Goal: Task Accomplishment & Management: Use online tool/utility

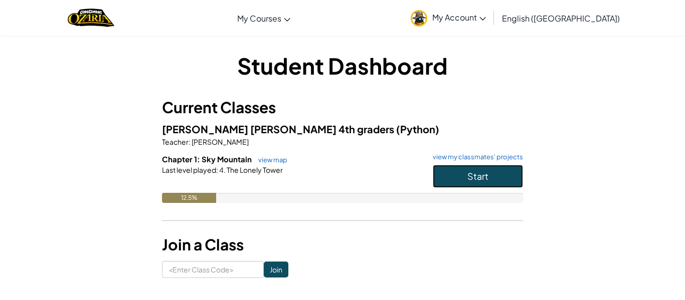
click at [449, 173] on button "Start" at bounding box center [478, 176] width 90 height 23
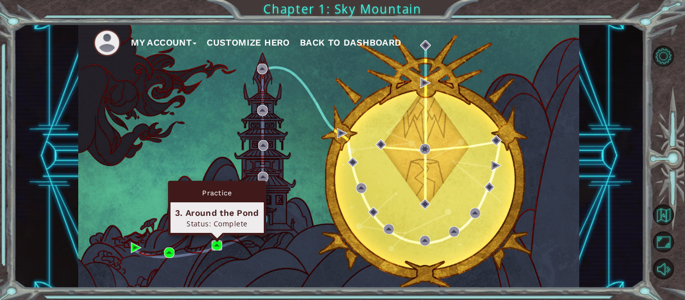
click at [215, 246] on img at bounding box center [217, 246] width 11 height 11
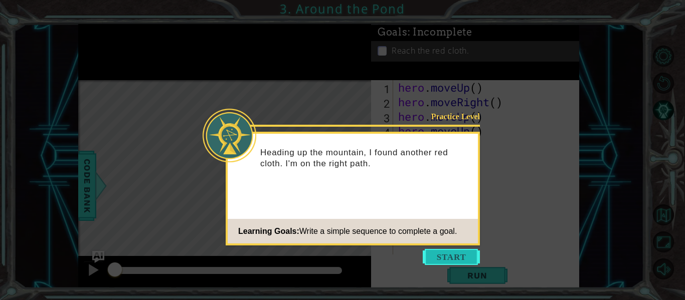
click at [436, 256] on button "Start" at bounding box center [451, 257] width 57 height 16
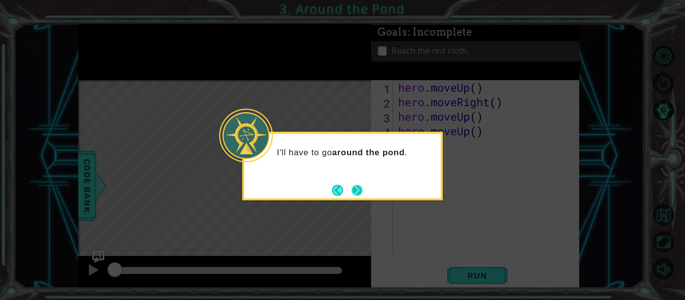
click at [359, 191] on button "Next" at bounding box center [357, 190] width 11 height 11
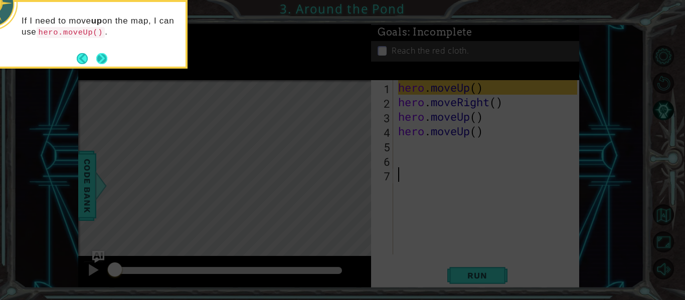
click at [98, 60] on button "Next" at bounding box center [101, 58] width 11 height 11
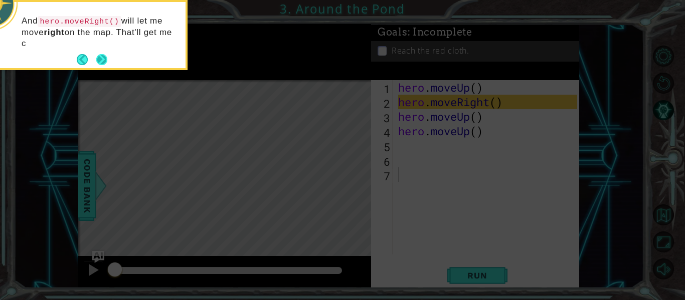
click at [96, 58] on button "Next" at bounding box center [101, 59] width 11 height 11
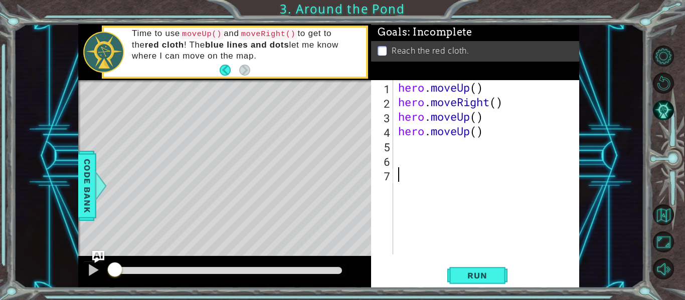
click at [484, 90] on div "hero . moveUp ( ) hero . moveRight ( ) hero . moveUp ( ) hero . moveUp ( )" at bounding box center [489, 182] width 186 height 204
type textarea "hero.moveUp()"
click at [467, 277] on span "Run" at bounding box center [478, 276] width 40 height 10
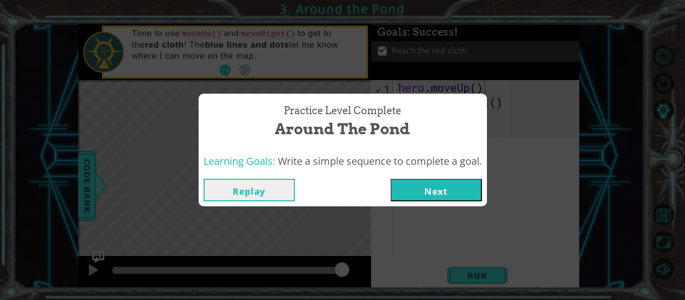
click at [440, 190] on button "Next" at bounding box center [436, 190] width 91 height 23
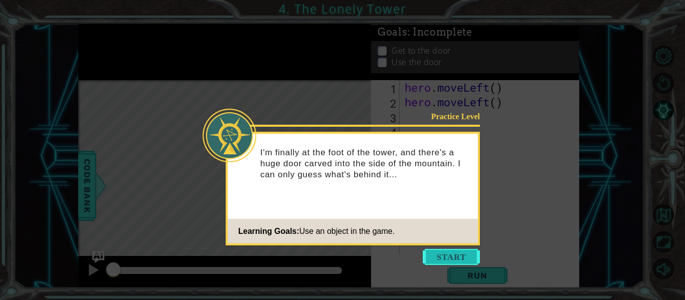
click at [446, 255] on button "Start" at bounding box center [451, 257] width 57 height 16
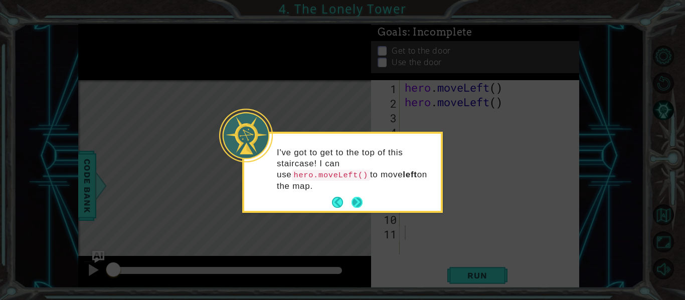
click at [361, 203] on button "Next" at bounding box center [357, 202] width 11 height 11
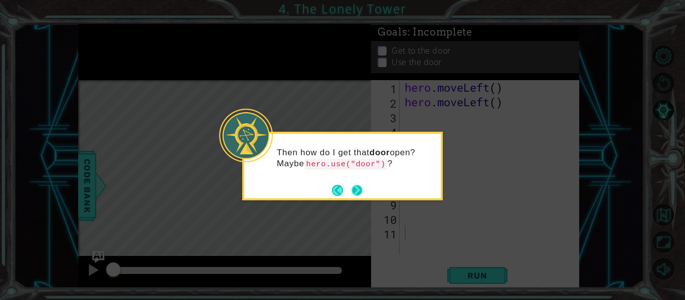
click at [356, 196] on button "Next" at bounding box center [358, 191] width 12 height 12
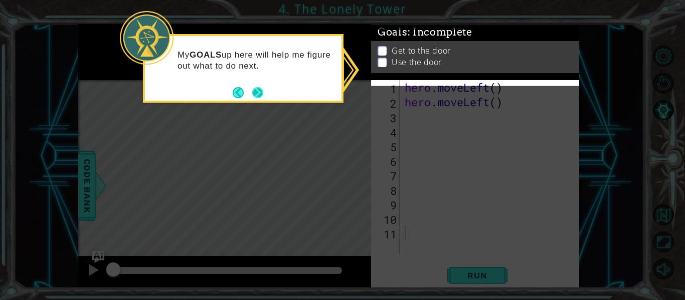
click at [261, 91] on button "Next" at bounding box center [258, 93] width 12 height 12
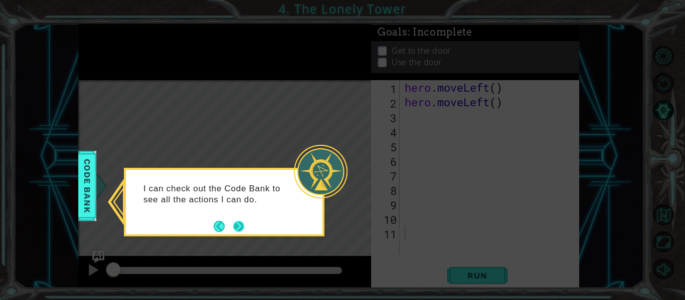
click at [241, 222] on button "Next" at bounding box center [238, 226] width 11 height 11
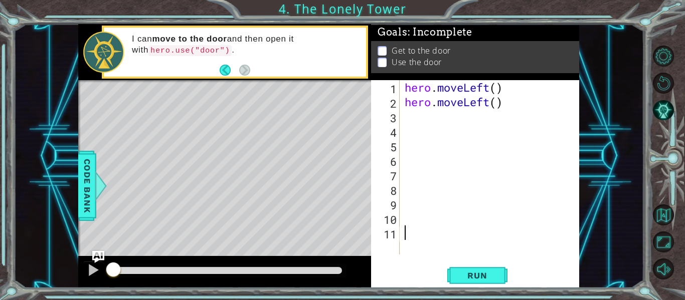
click at [500, 91] on div "hero . moveLeft ( ) hero . moveLeft ( )" at bounding box center [493, 182] width 180 height 204
click at [501, 103] on div "hero . moveLeft ( 2 ) hero . moveLeft ( )" at bounding box center [493, 182] width 180 height 204
click at [511, 102] on div "hero . moveLeft ( 2 ) hero . moveLeft ( )" at bounding box center [493, 182] width 180 height 204
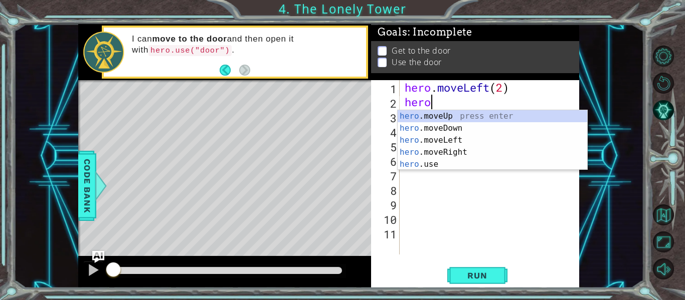
scroll to position [0, 0]
type textarea "h"
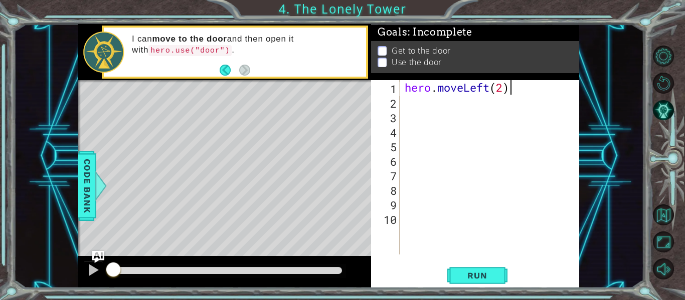
type textarea "hero.moveLeft(2"
click at [411, 102] on div "hero . moveLeft ( 2" at bounding box center [493, 182] width 180 height 204
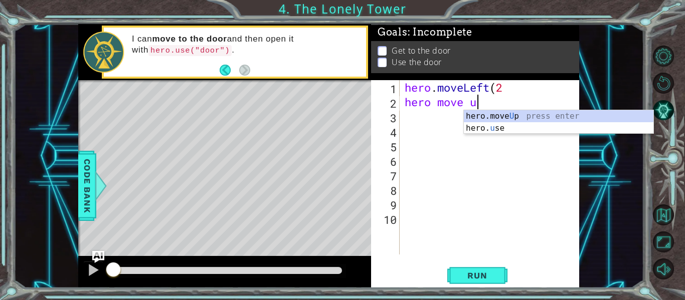
scroll to position [0, 3]
type textarea "hero move up"
click at [537, 104] on div "hero . moveLeft ( 2 hero move up" at bounding box center [493, 182] width 180 height 204
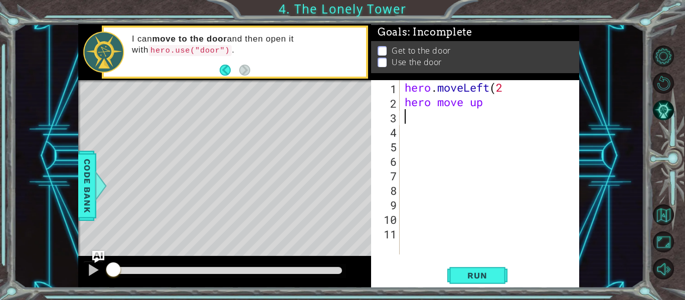
scroll to position [0, 0]
click at [491, 110] on div "hero . moveLeft ( 2 hero move up" at bounding box center [493, 182] width 180 height 204
click at [497, 108] on div "hero . moveLeft ( 2 hero move up" at bounding box center [493, 182] width 180 height 204
type textarea "hero move"
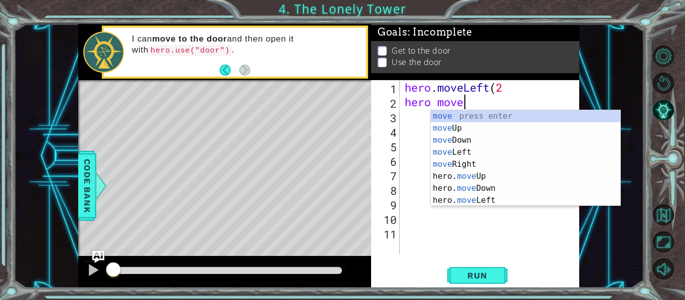
click at [449, 129] on div "move press enter move Up press enter move Down press enter move Left press ente…" at bounding box center [526, 170] width 190 height 120
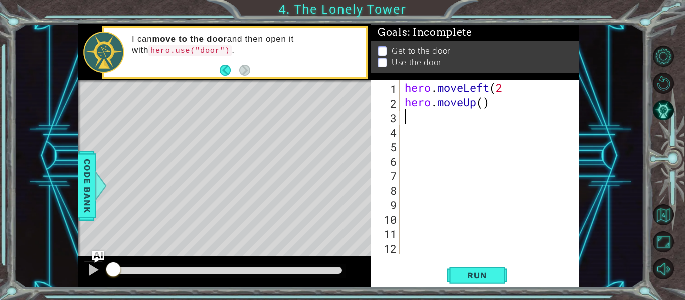
click at [482, 103] on div "hero . moveLeft ( 2 hero . moveUp ( )" at bounding box center [493, 182] width 180 height 204
type textarea "hero.moveUp(2)"
click at [409, 113] on div "hero . moveLeft ( 2 hero . moveUp ( 2 )" at bounding box center [493, 182] width 180 height 204
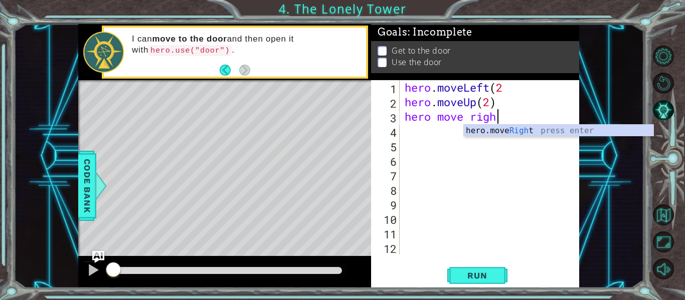
type textarea "hero move right"
click at [519, 125] on div "hero.move Right press enter" at bounding box center [559, 143] width 190 height 36
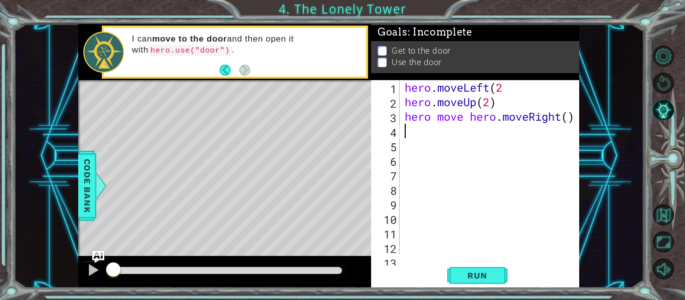
scroll to position [0, 0]
click at [570, 121] on div at bounding box center [572, 174] width 10 height 189
click at [430, 121] on div "hero . moveLeft ( 2 hero . moveUp ( 2 ) hero move hero . moveRight ( 2 )" at bounding box center [493, 182] width 180 height 204
click at [498, 120] on div "hero . moveLeft ( 2 hero . moveUp ( 2 ) hero move hero . moveRight ( 2 )" at bounding box center [493, 182] width 180 height 204
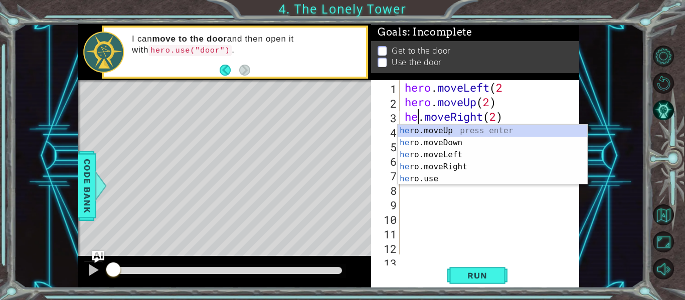
scroll to position [0, 4]
type textarea "hero.moveUp(2).moveRight(2)"
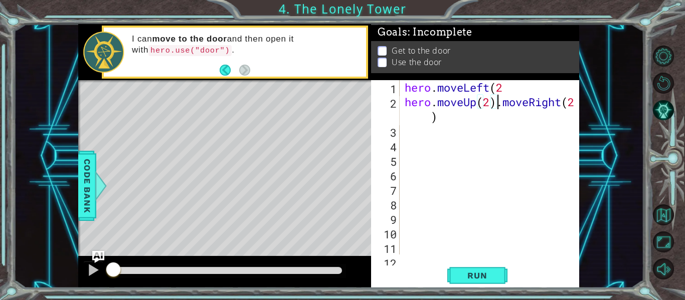
click at [407, 141] on div "hero . moveLeft ( 2 hero . moveUp ( 2 ) . moveRight ( 2 )" at bounding box center [493, 182] width 180 height 204
click at [577, 108] on div "hero . moveLeft ( 2 hero . moveUp ( 2 ) . moveRight ( 2 )" at bounding box center [493, 182] width 180 height 204
click at [510, 89] on div "hero . moveLeft ( 2 hero . moveUp ( 2 ) . moveRight ( 2 )" at bounding box center [493, 182] width 180 height 204
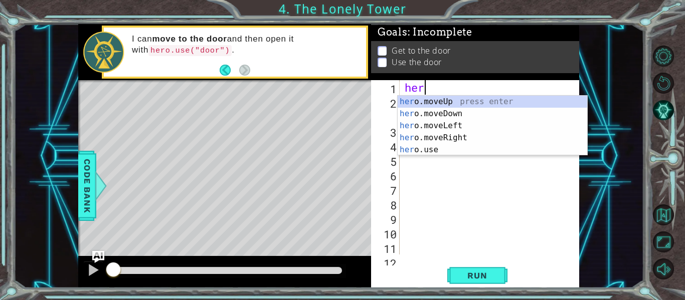
type textarea "h"
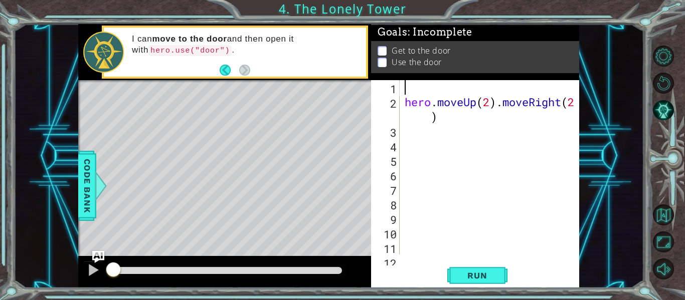
click at [579, 104] on div "1 2 3 4 5 6 7 8 9 10 11 12 hero . moveUp ( 2 ) . moveRight ( 2 ) הההההההההההההה…" at bounding box center [475, 184] width 208 height 208
click at [574, 106] on div at bounding box center [572, 174] width 10 height 189
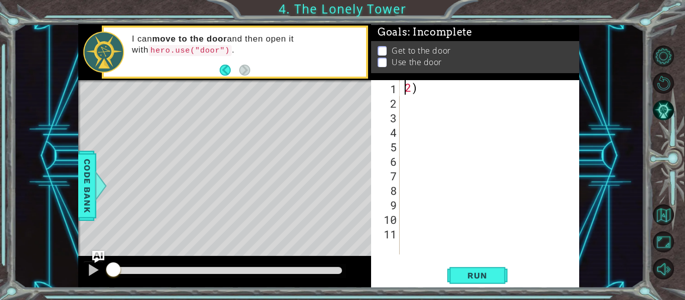
click at [427, 89] on div "2 )" at bounding box center [493, 182] width 180 height 204
type textarea "2"
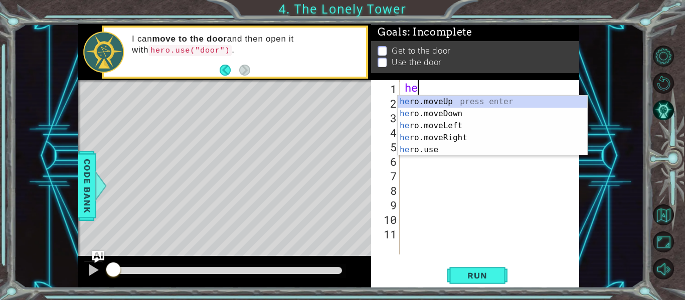
scroll to position [0, 1]
type textarea "hero"
click at [465, 126] on div "hero .moveUp press enter hero .moveDown press enter hero .moveLeft press enter …" at bounding box center [493, 138] width 190 height 84
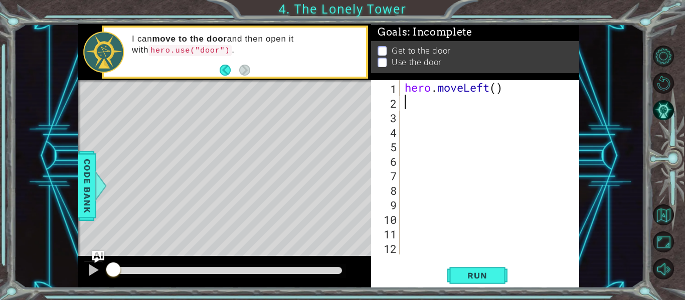
scroll to position [0, 0]
click at [501, 91] on div "hero . moveLeft ( )" at bounding box center [493, 182] width 180 height 204
type textarea "hero.moveLeft(2)"
click at [484, 278] on span "Run" at bounding box center [478, 276] width 40 height 10
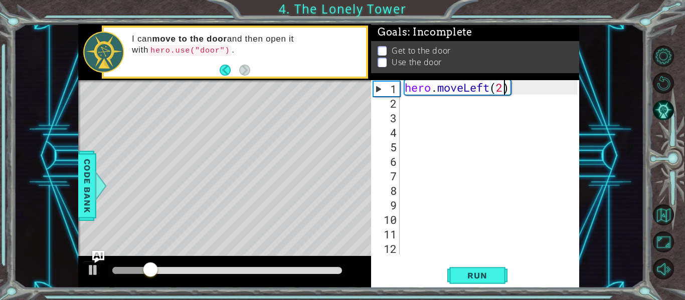
click at [412, 107] on div "hero . moveLeft ( 2 )" at bounding box center [493, 182] width 180 height 204
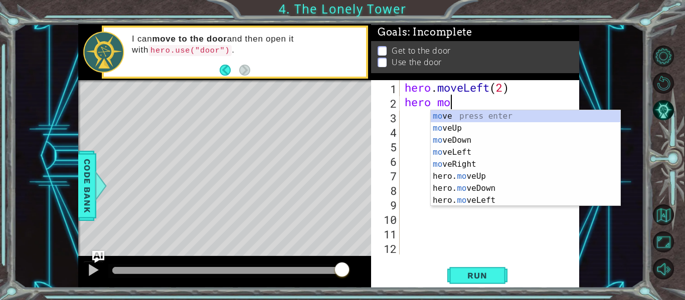
scroll to position [0, 2]
type textarea "hero move"
click at [485, 177] on div "move press enter move Up press enter move Down press enter move Left press ente…" at bounding box center [526, 170] width 190 height 120
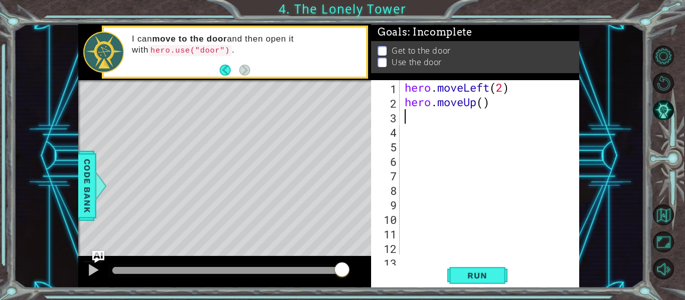
click at [488, 105] on div "hero . moveLeft ( 2 ) hero . moveUp ( )" at bounding box center [493, 182] width 180 height 204
type textarea "hero.moveUp(2)"
click at [472, 267] on button "Run" at bounding box center [477, 276] width 60 height 21
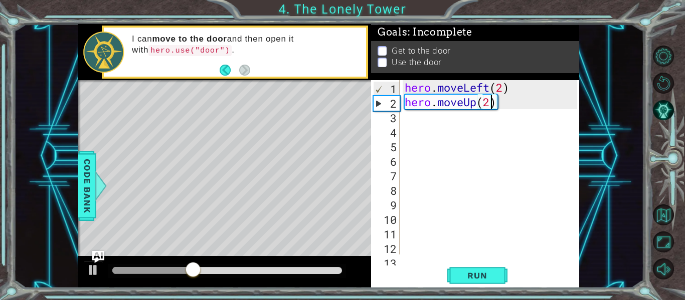
click at [410, 120] on div "hero . moveLeft ( 2 ) hero . moveUp ( 2 )" at bounding box center [493, 182] width 180 height 204
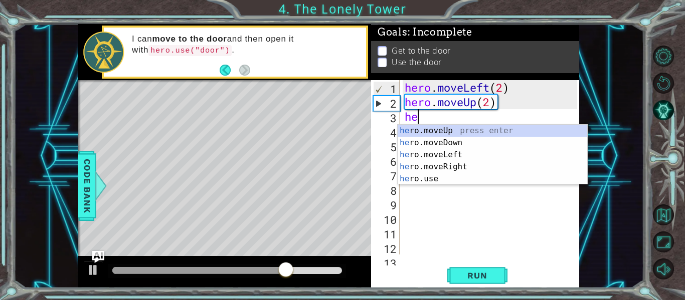
scroll to position [0, 1]
type textarea "hero"
click at [444, 172] on div "hero .moveUp press enter hero .moveDown press enter hero .moveLeft press enter …" at bounding box center [493, 167] width 190 height 84
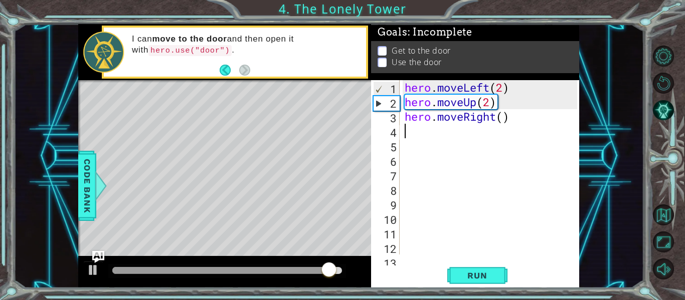
scroll to position [0, 0]
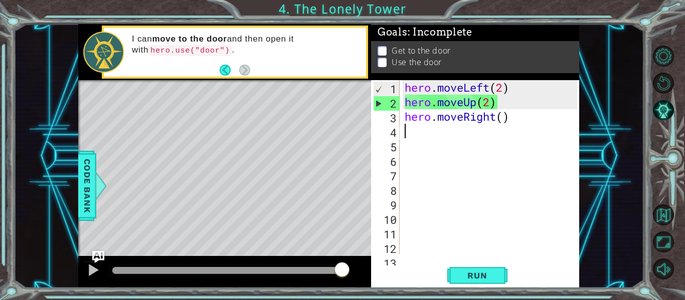
click at [505, 122] on div "hero . moveLeft ( 2 ) hero . moveUp ( 2 ) hero . moveRight ( )" at bounding box center [493, 182] width 180 height 204
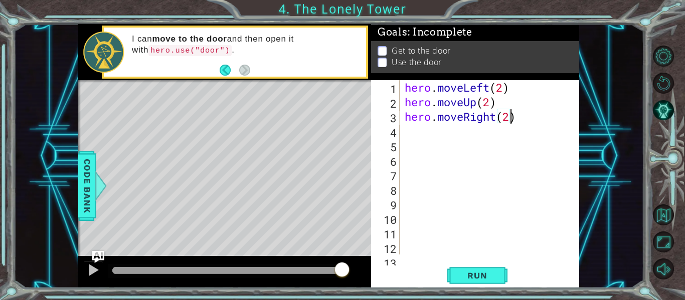
scroll to position [0, 5]
type textarea "hero.moveRight(2)"
click at [478, 272] on span "Run" at bounding box center [478, 276] width 40 height 10
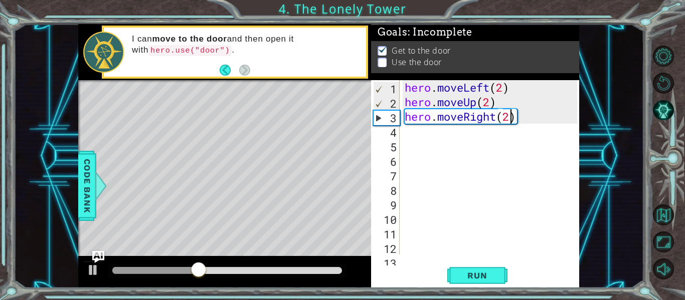
click at [411, 135] on div "hero . moveLeft ( 2 ) hero . moveUp ( 2 ) hero . moveRight ( 2 )" at bounding box center [493, 182] width 180 height 204
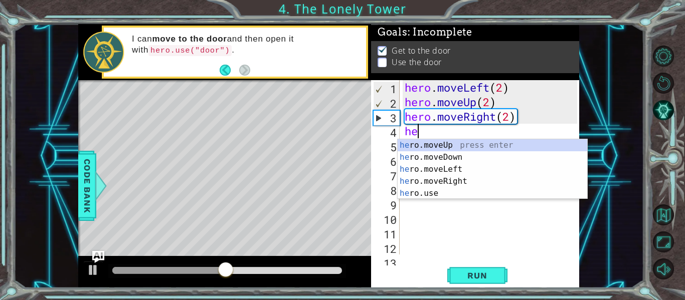
scroll to position [0, 1]
click at [417, 198] on div "hero .moveUp press enter hero .moveDown press enter hero .moveLeft press enter …" at bounding box center [493, 181] width 190 height 84
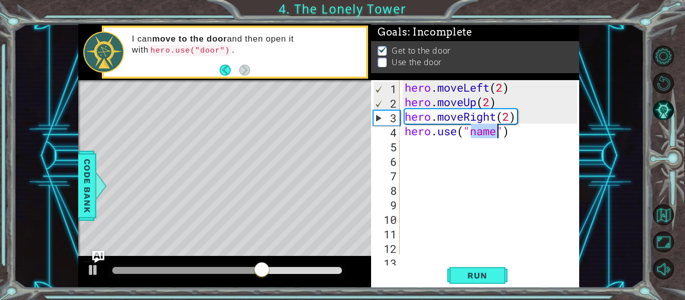
click at [497, 136] on div "hero . moveLeft ( 2 ) hero . moveUp ( 2 ) hero . moveRight ( 2 ) hero . use ( "…" at bounding box center [493, 182] width 180 height 204
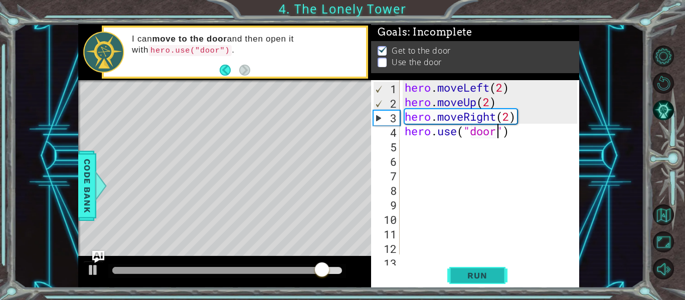
type textarea "hero.use("door")"
click at [477, 281] on button "Run" at bounding box center [477, 276] width 60 height 21
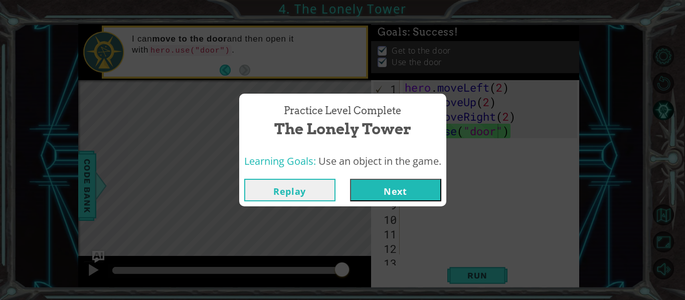
click at [374, 191] on button "Next" at bounding box center [395, 190] width 91 height 23
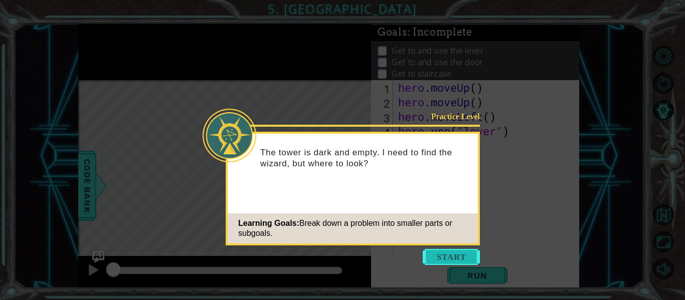
click at [442, 253] on button "Start" at bounding box center [451, 257] width 57 height 16
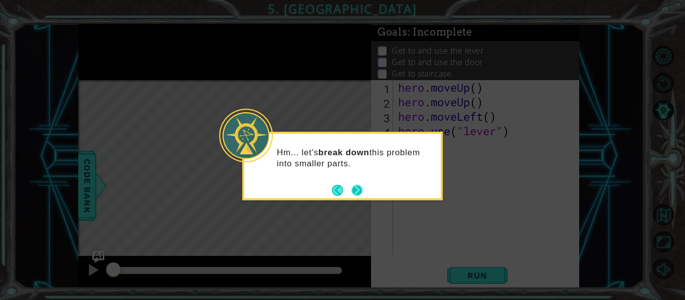
click at [362, 195] on button "Next" at bounding box center [357, 190] width 11 height 11
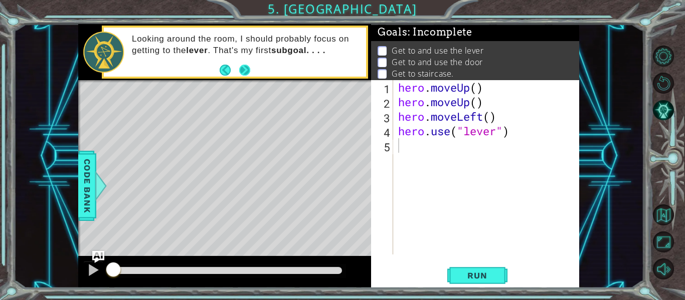
click at [246, 72] on button "Next" at bounding box center [244, 69] width 11 height 11
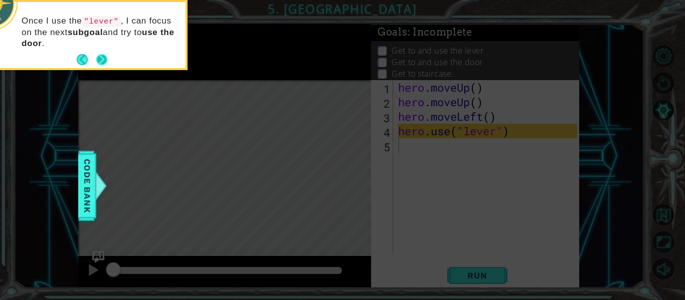
click at [103, 53] on footer at bounding box center [92, 59] width 31 height 15
click at [103, 54] on button "Next" at bounding box center [101, 59] width 11 height 11
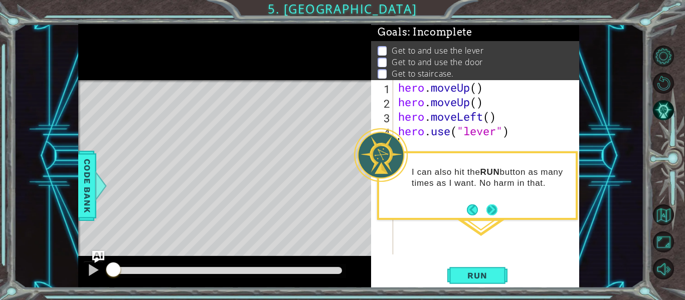
click at [494, 212] on button "Next" at bounding box center [492, 210] width 11 height 11
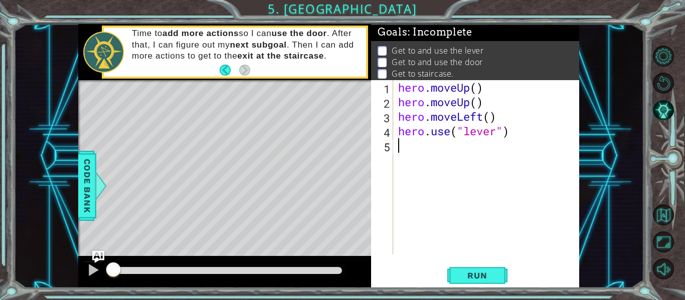
click at [509, 132] on div "hero . moveUp ( ) hero . moveUp ( ) hero . moveLeft ( ) hero . use ( "lever" )" at bounding box center [489, 182] width 186 height 204
click at [465, 278] on span "Run" at bounding box center [478, 276] width 40 height 10
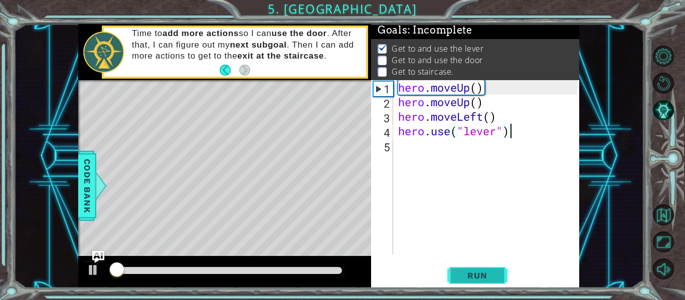
scroll to position [3, 0]
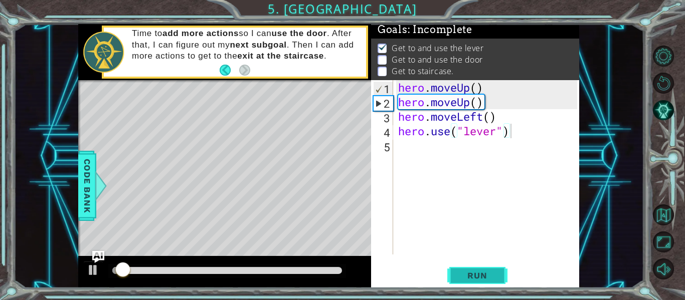
click at [464, 277] on span "Run" at bounding box center [478, 276] width 40 height 10
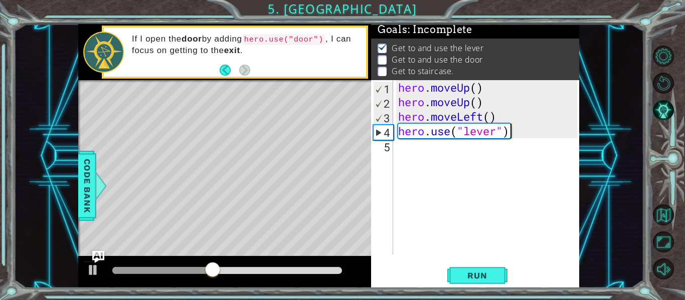
click at [494, 134] on div "hero . moveUp ( ) hero . moveUp ( ) hero . moveLeft ( ) hero . use ( "lever" )" at bounding box center [489, 182] width 186 height 204
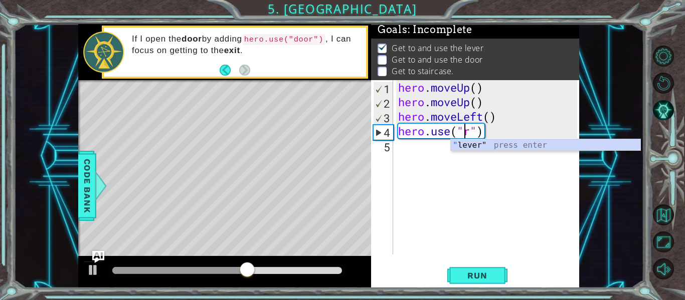
click at [466, 138] on div "hero . moveUp ( ) hero . moveUp ( ) hero . moveLeft ( ) hero . use ( "r" )" at bounding box center [489, 182] width 186 height 204
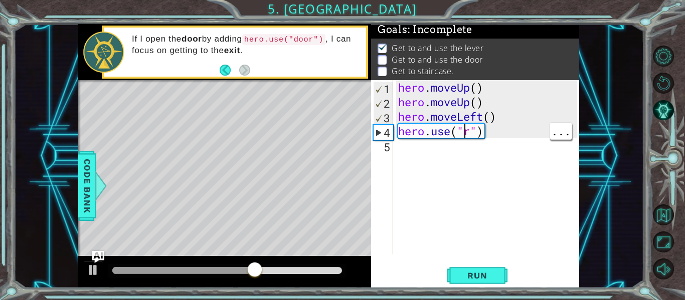
click at [473, 131] on div "hero . moveUp ( ) hero . moveUp ( ) hero . moveLeft ( ) hero . use ( "r" )" at bounding box center [489, 182] width 186 height 204
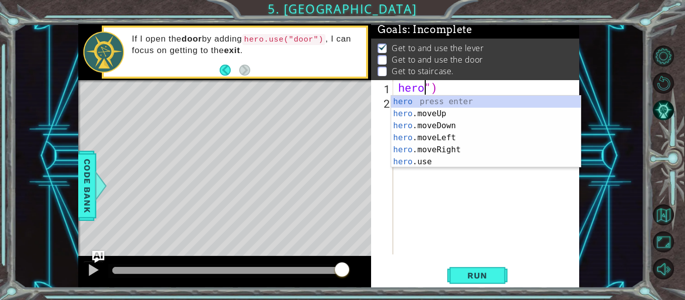
type textarea "")"
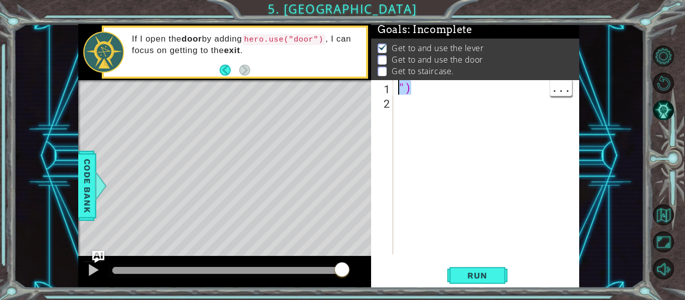
click at [421, 100] on div "")" at bounding box center [489, 182] width 186 height 204
click at [418, 93] on div "")" at bounding box center [489, 182] width 186 height 204
type textarea """
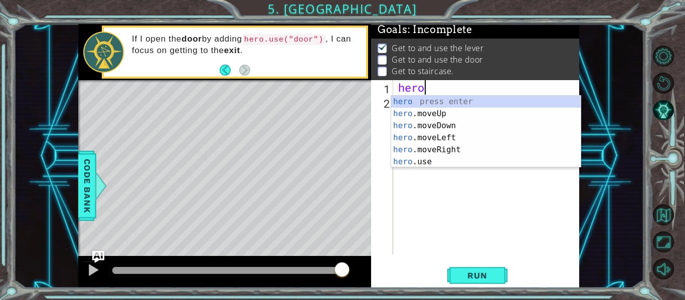
scroll to position [0, 1]
click at [490, 103] on div "hero press enter hero .moveUp press enter hero .moveDown press enter hero .move…" at bounding box center [486, 144] width 190 height 96
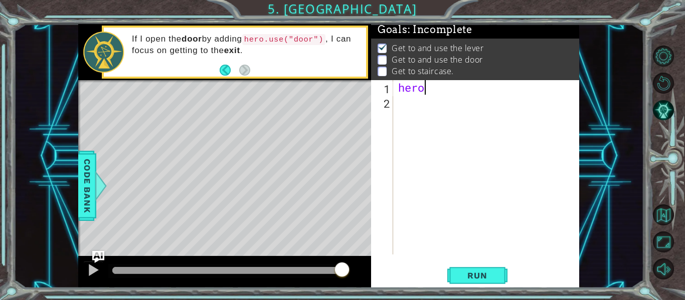
click at [448, 84] on div "hero" at bounding box center [489, 182] width 186 height 204
click at [447, 93] on div "hero" at bounding box center [489, 182] width 186 height 204
click at [456, 276] on button "Run" at bounding box center [477, 276] width 60 height 21
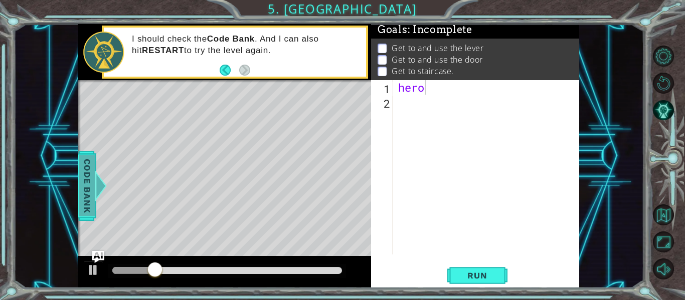
click at [92, 192] on span "Code Bank" at bounding box center [87, 186] width 16 height 61
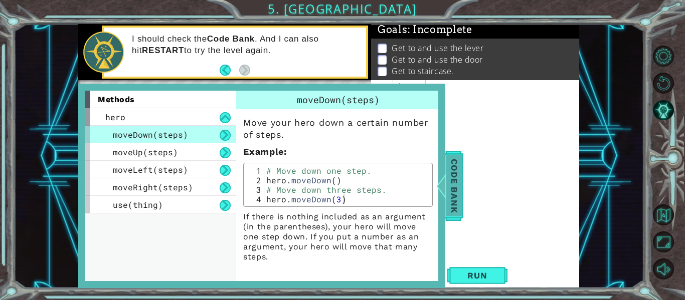
click at [451, 191] on span "Code Bank" at bounding box center [454, 186] width 16 height 61
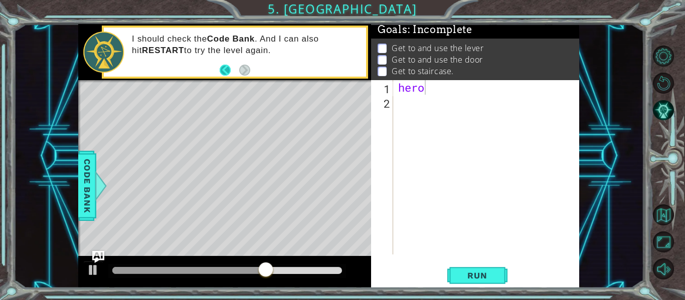
click at [223, 70] on button "Back" at bounding box center [230, 70] width 20 height 11
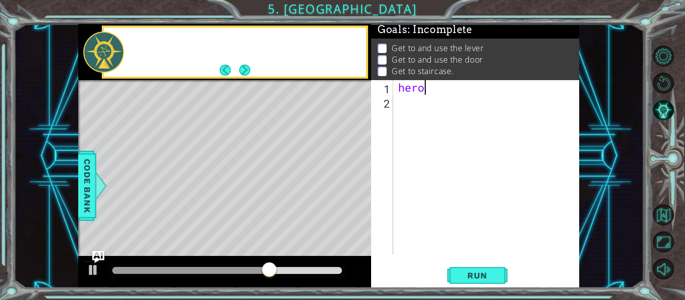
click at [223, 70] on button "Back" at bounding box center [230, 70] width 20 height 11
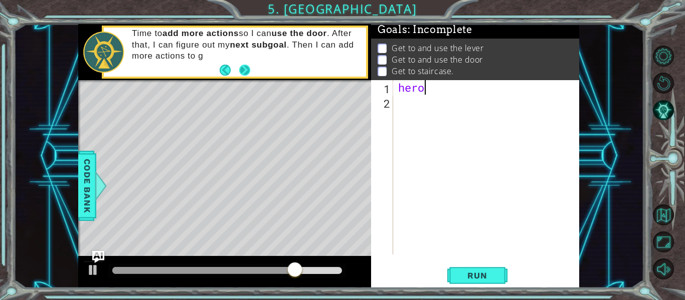
click at [245, 70] on button "Next" at bounding box center [244, 70] width 11 height 11
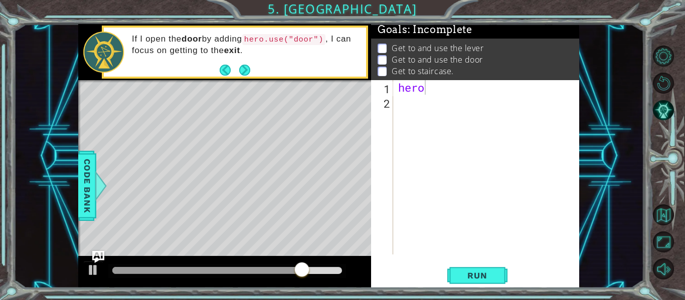
click at [245, 70] on button "Next" at bounding box center [244, 69] width 11 height 11
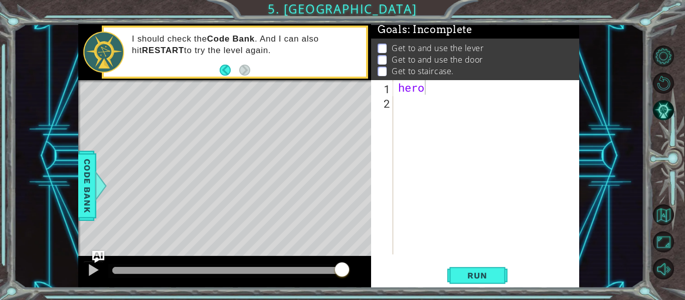
click at [426, 83] on div "hero" at bounding box center [489, 182] width 186 height 204
click at [460, 277] on span "Run" at bounding box center [478, 276] width 40 height 10
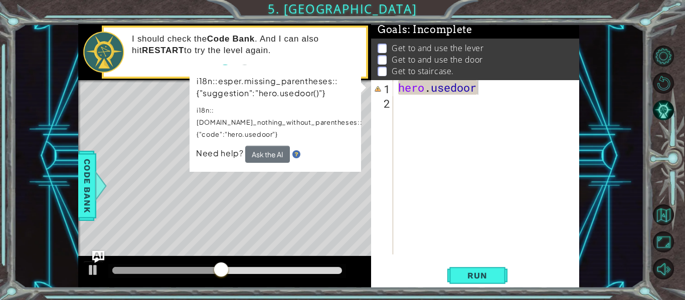
click at [206, 148] on span "Need help?" at bounding box center [220, 153] width 49 height 11
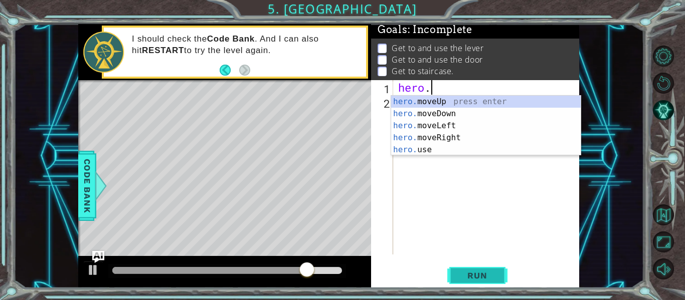
scroll to position [0, 1]
type textarea "h"
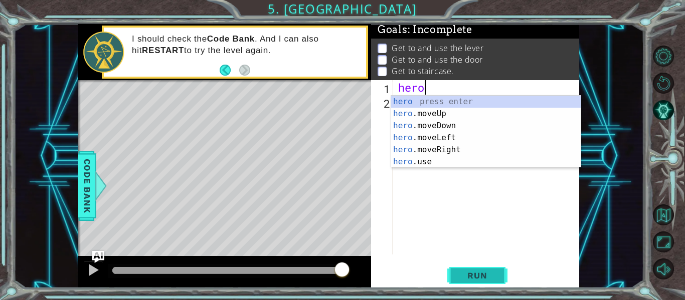
type textarea "hero."
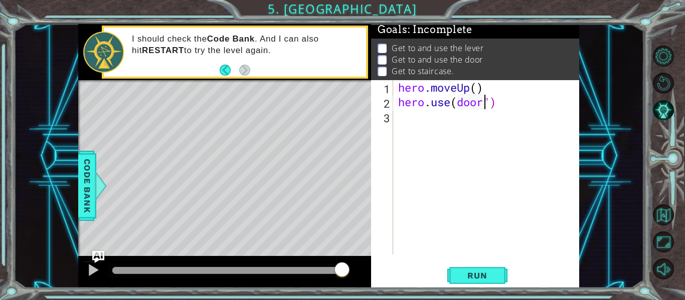
scroll to position [0, 4]
click at [478, 281] on button "Run" at bounding box center [477, 276] width 60 height 21
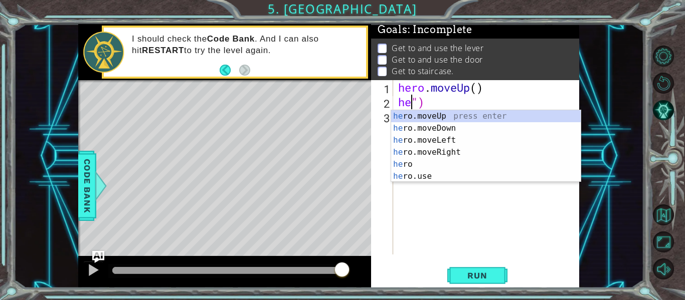
scroll to position [0, 0]
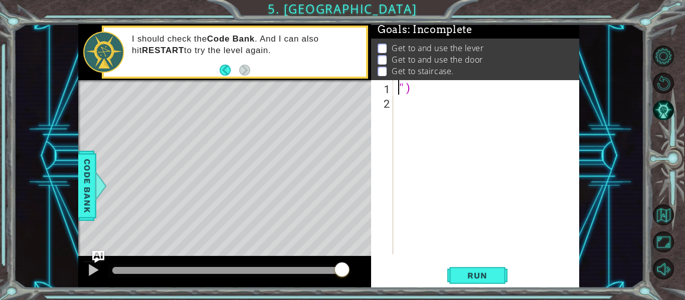
click at [414, 79] on div "Get to and use the lever Get to and use the door Get to staircase." at bounding box center [475, 61] width 208 height 44
click at [415, 91] on div "")" at bounding box center [489, 182] width 186 height 204
type textarea """
click at [491, 271] on span "Run" at bounding box center [478, 276] width 40 height 10
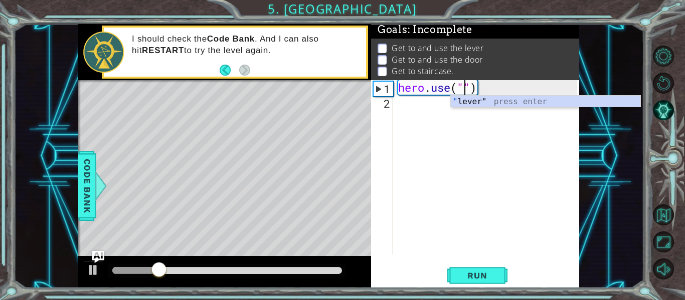
scroll to position [0, 3]
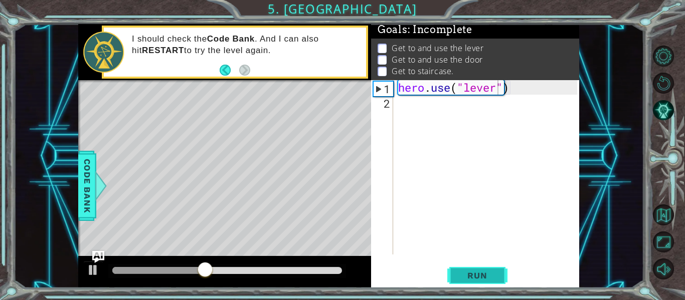
click at [460, 271] on span "Run" at bounding box center [478, 276] width 40 height 10
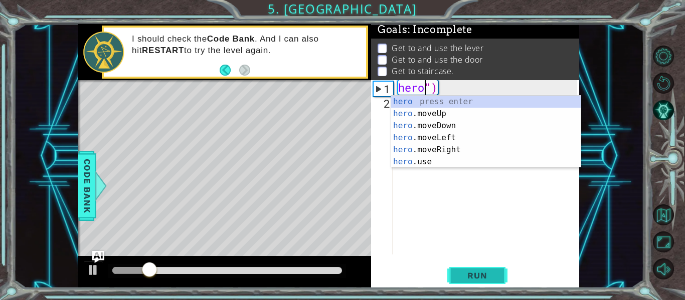
scroll to position [0, 1]
type textarea "")"
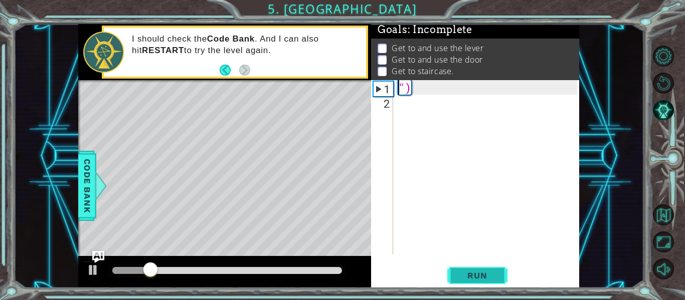
scroll to position [0, 0]
click at [425, 89] on div "")" at bounding box center [489, 182] width 186 height 204
click at [404, 87] on div "")" at bounding box center [489, 182] width 186 height 204
click at [407, 100] on div "")" at bounding box center [489, 182] width 186 height 204
click at [412, 93] on div "")" at bounding box center [489, 182] width 186 height 204
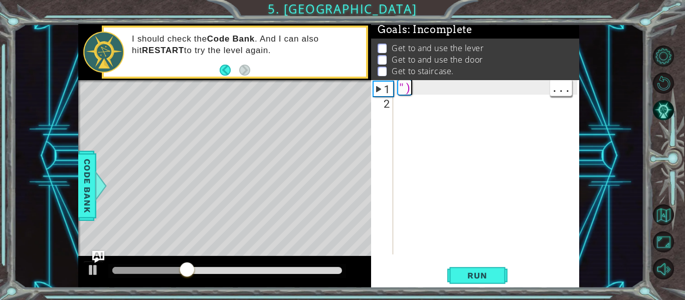
type textarea """
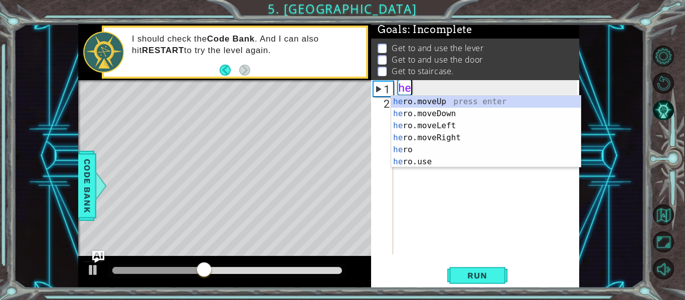
type textarea "her"
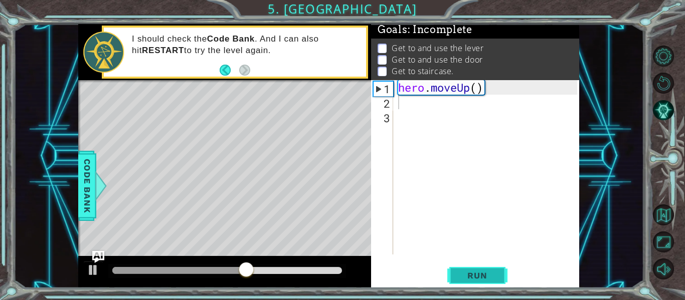
click at [497, 275] on button "Run" at bounding box center [477, 276] width 60 height 21
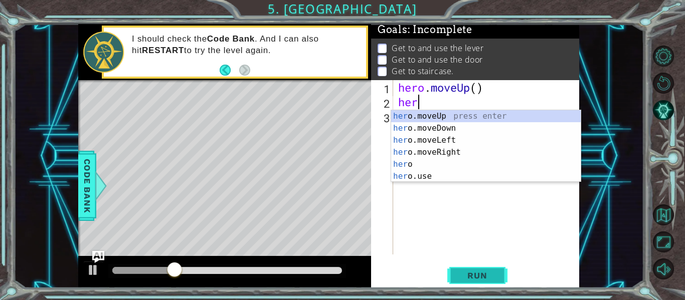
scroll to position [0, 1]
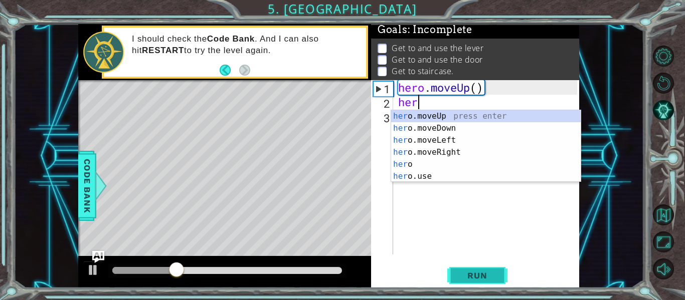
type textarea "hero"
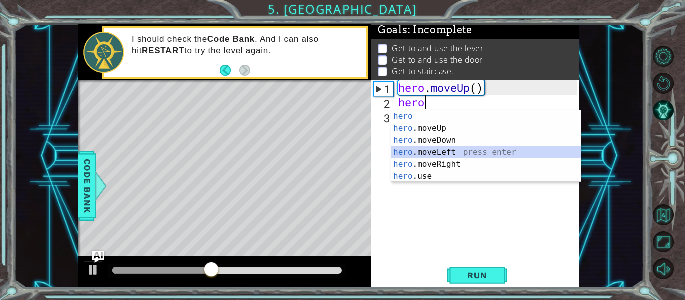
click at [463, 152] on div "hero press enter hero .moveUp press enter hero .moveDown press enter hero .move…" at bounding box center [486, 158] width 190 height 96
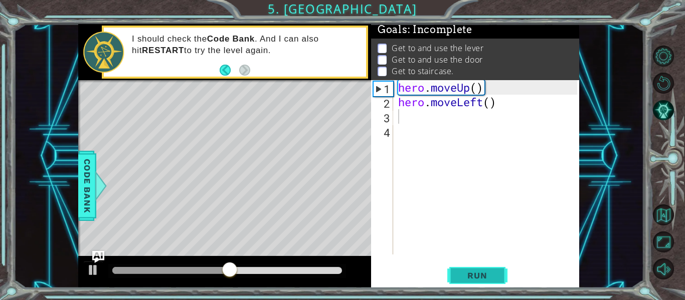
click at [458, 282] on button "Run" at bounding box center [477, 276] width 60 height 21
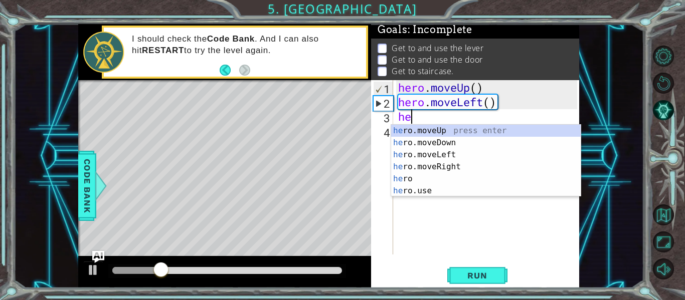
type textarea "her"
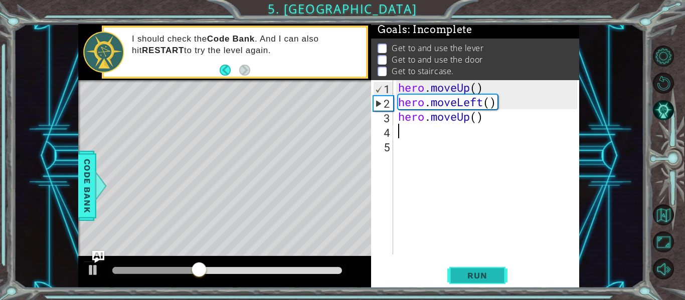
click at [481, 269] on button "Run" at bounding box center [477, 276] width 60 height 21
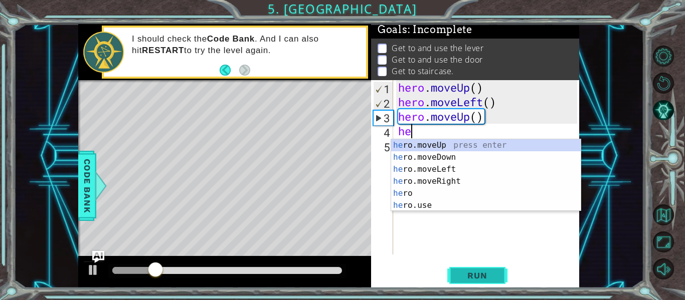
scroll to position [0, 1]
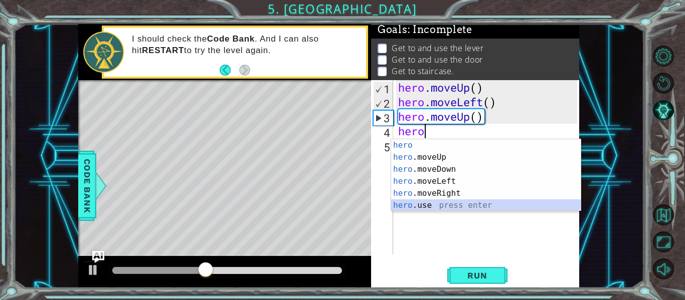
click at [418, 208] on div "hero press enter hero .moveUp press enter hero .moveDown press enter hero .move…" at bounding box center [486, 187] width 190 height 96
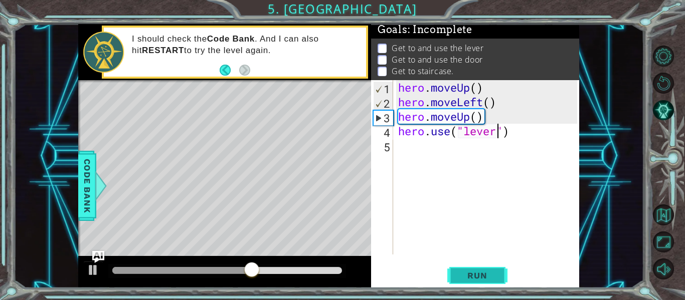
type textarea "hero.use("lever")"
click at [460, 268] on button "Run" at bounding box center [477, 276] width 60 height 21
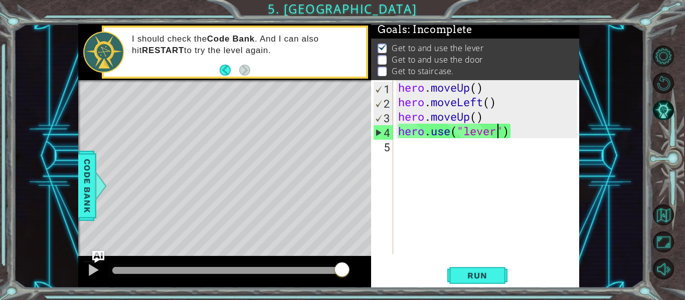
click at [407, 145] on div "hero . moveUp ( ) hero . moveLeft ( ) hero . moveUp ( ) hero . use ( "lever" )" at bounding box center [489, 182] width 186 height 204
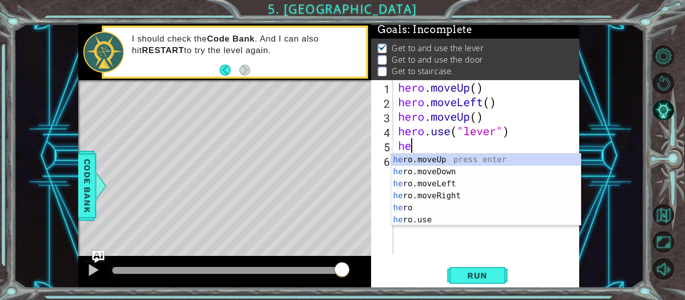
type textarea "her"
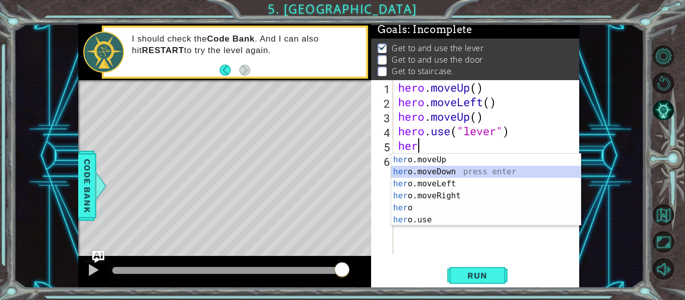
click at [467, 170] on div "her o.moveUp press enter her o.moveDown press enter her o.moveLeft press enter …" at bounding box center [486, 202] width 190 height 96
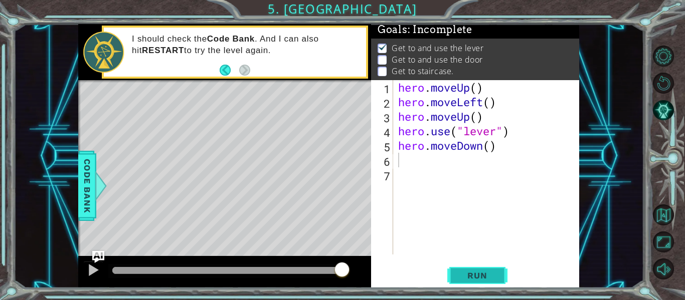
click at [470, 273] on span "Run" at bounding box center [478, 276] width 40 height 10
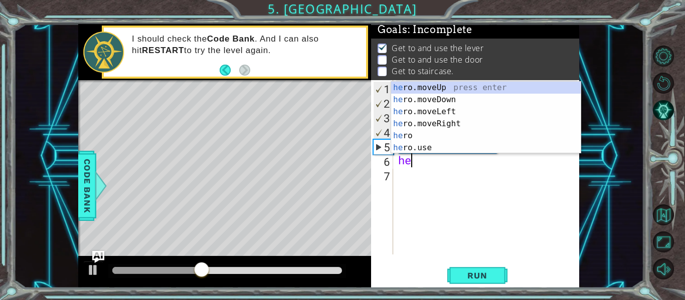
type textarea "h"
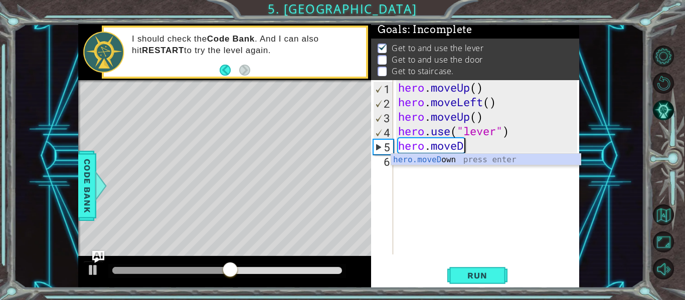
type textarea "hero.move"
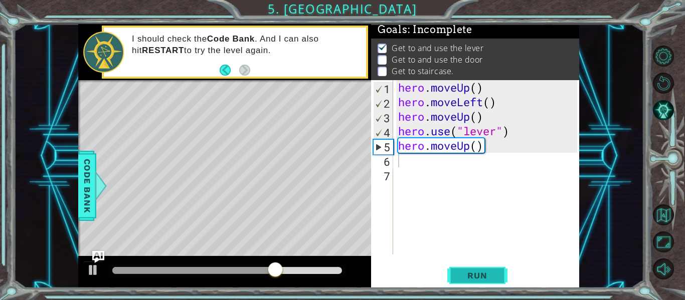
click at [493, 273] on span "Run" at bounding box center [478, 276] width 40 height 10
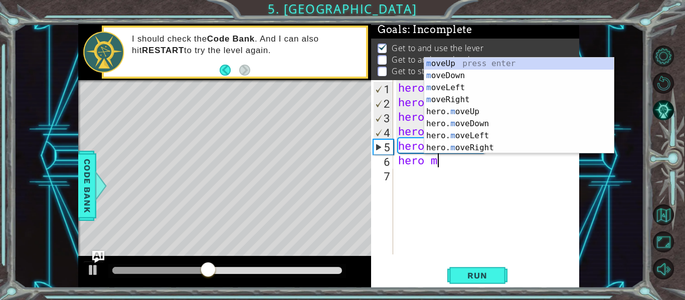
scroll to position [0, 2]
type textarea "hero mo"
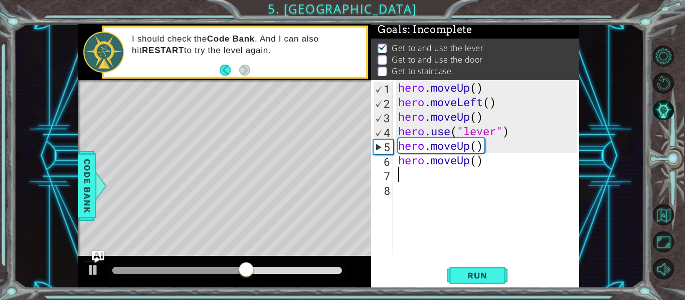
scroll to position [0, 0]
click at [500, 271] on button "Run" at bounding box center [477, 276] width 60 height 21
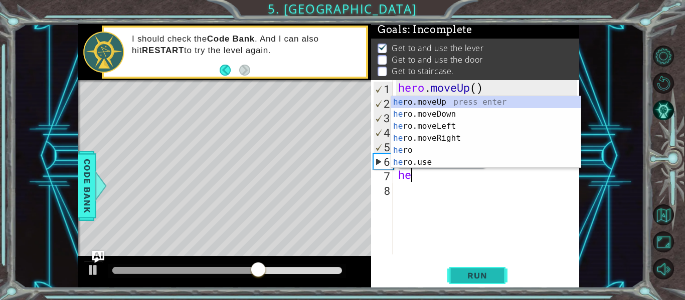
scroll to position [0, 1]
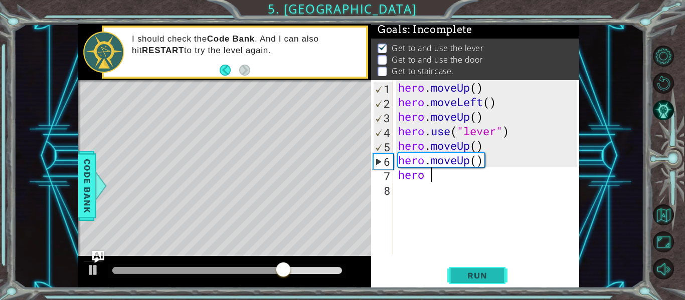
type textarea "hero m"
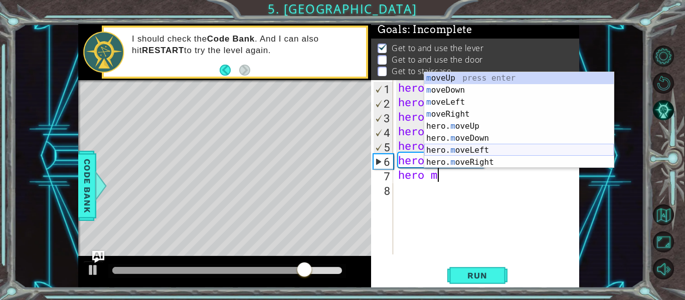
click at [493, 148] on div "m oveUp press enter m oveDown press enter m oveLeft press enter m oveRight pres…" at bounding box center [519, 132] width 190 height 120
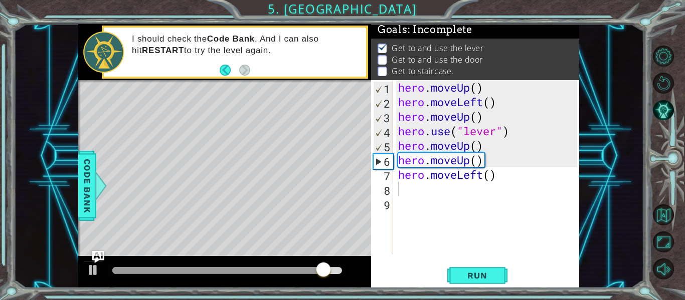
click at [500, 262] on div "1 2 3 4 5 6 7 8 9 hero . moveUp ( ) hero . moveLeft ( ) hero . moveUp ( ) hero …" at bounding box center [475, 184] width 208 height 208
click at [491, 276] on span "Run" at bounding box center [478, 276] width 40 height 10
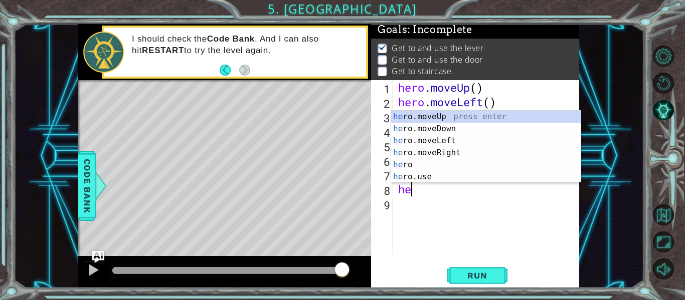
scroll to position [0, 1]
type textarea "hero"
